Goal: Information Seeking & Learning: Learn about a topic

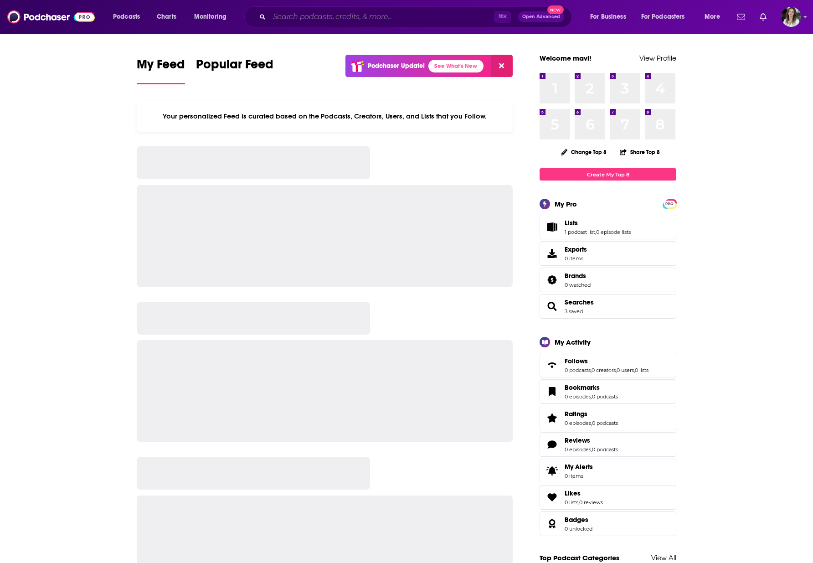
click at [311, 16] on input "Search podcasts, credits, & more..." at bounding box center [381, 17] width 225 height 15
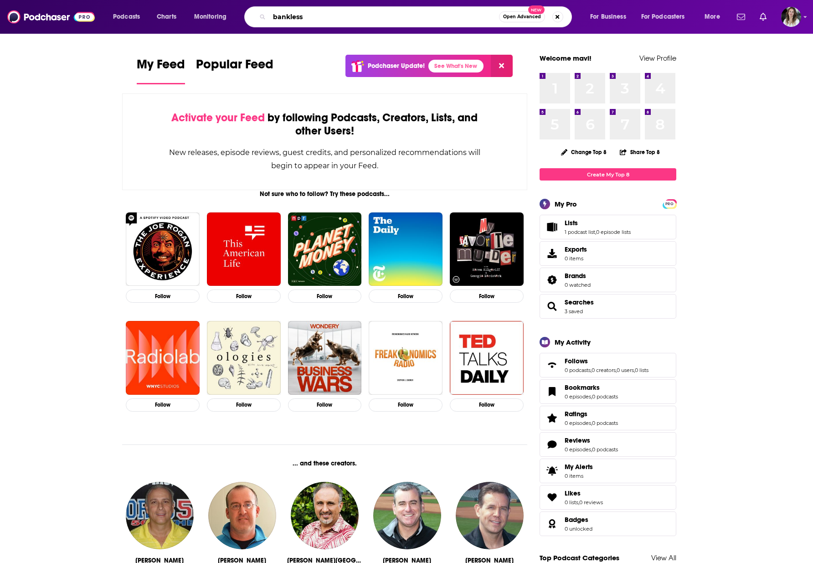
type input "bankless"
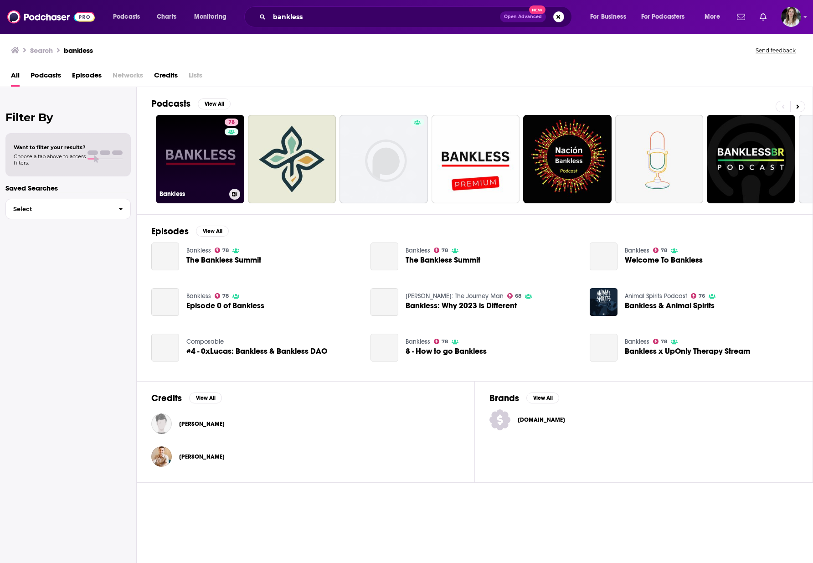
click at [200, 161] on link "78 Bankless" at bounding box center [200, 159] width 88 height 88
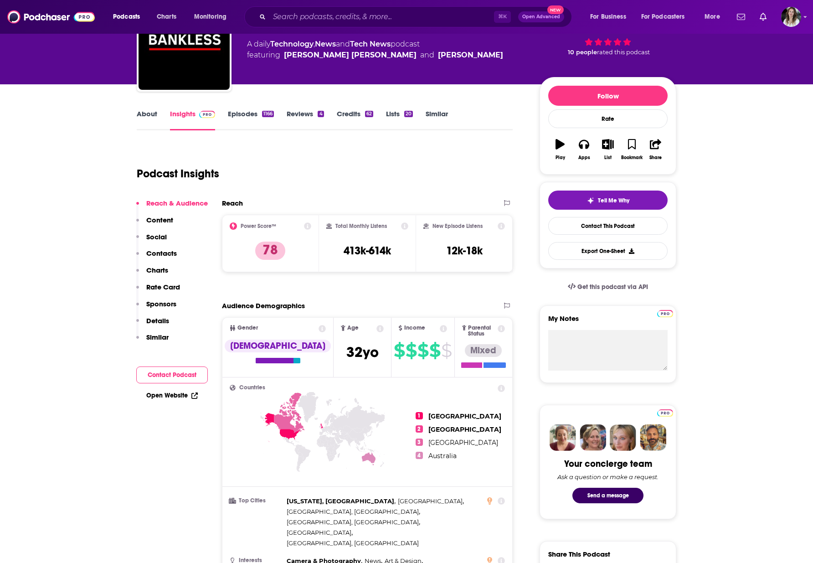
scroll to position [108, 0]
